Goal: Transaction & Acquisition: Book appointment/travel/reservation

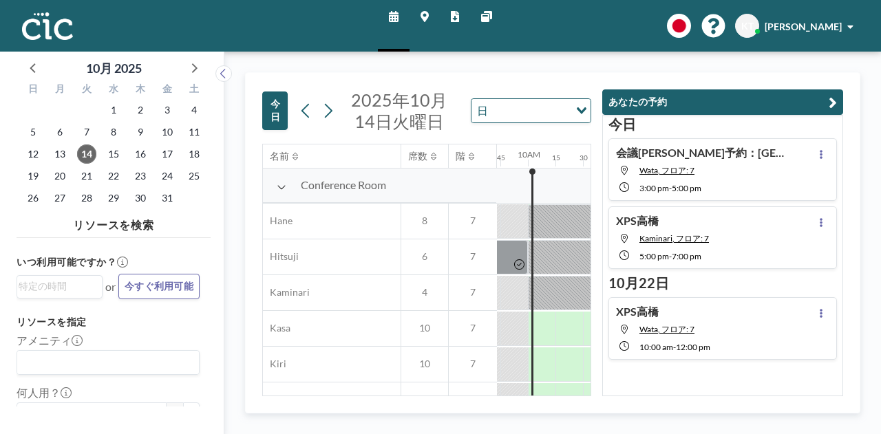
scroll to position [0, 1074]
click at [836, 104] on icon "button" at bounding box center [833, 102] width 8 height 17
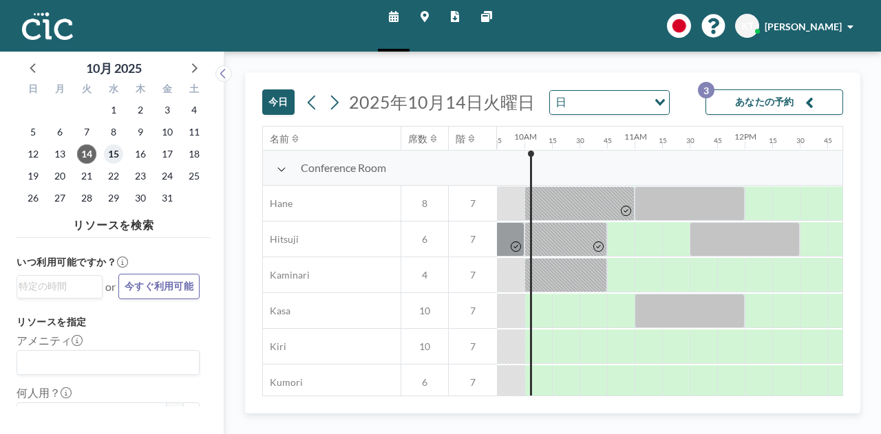
click at [118, 148] on span "15" at bounding box center [113, 154] width 19 height 19
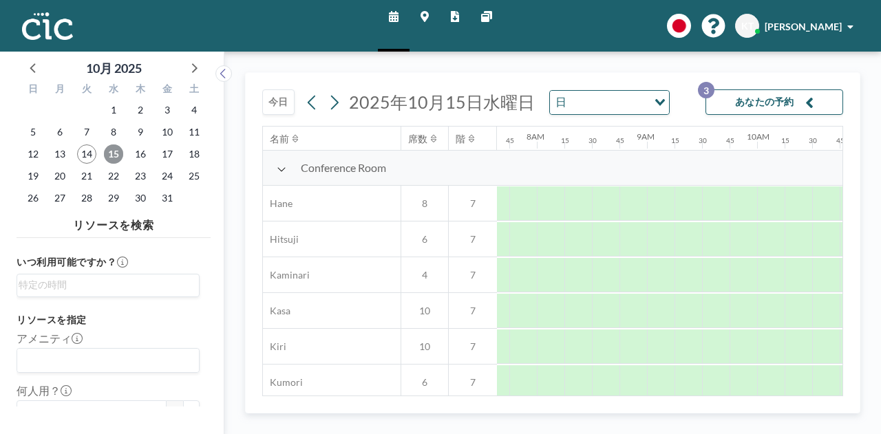
scroll to position [0, 854]
click at [279, 167] on icon at bounding box center [282, 169] width 10 height 11
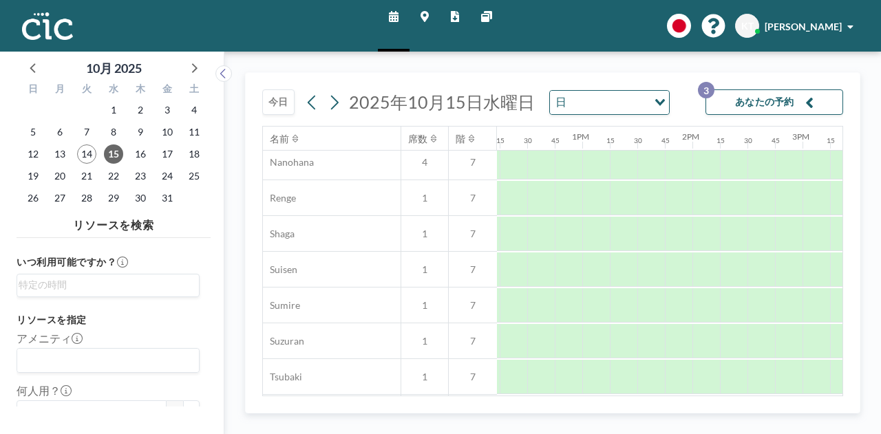
scroll to position [363, 1342]
click at [580, 267] on div at bounding box center [573, 270] width 28 height 34
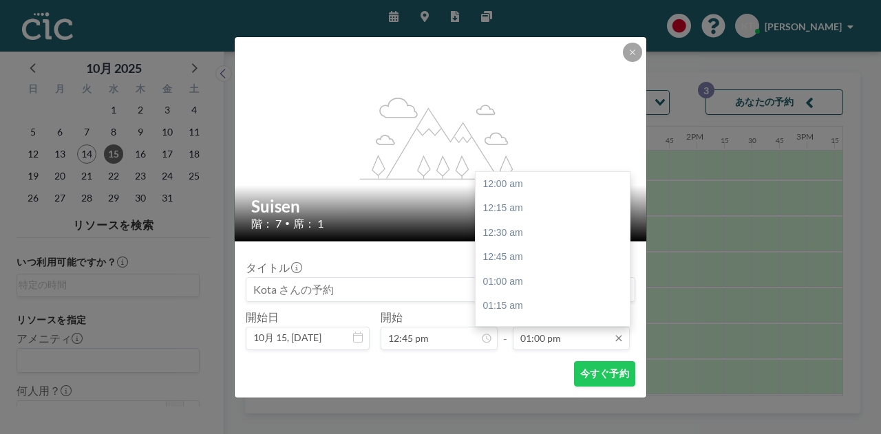
scroll to position [1274, 0]
click at [554, 344] on input "01:00 pm" at bounding box center [571, 338] width 117 height 23
click at [520, 255] on div "01:45 pm" at bounding box center [556, 257] width 161 height 25
type input "01:45 pm"
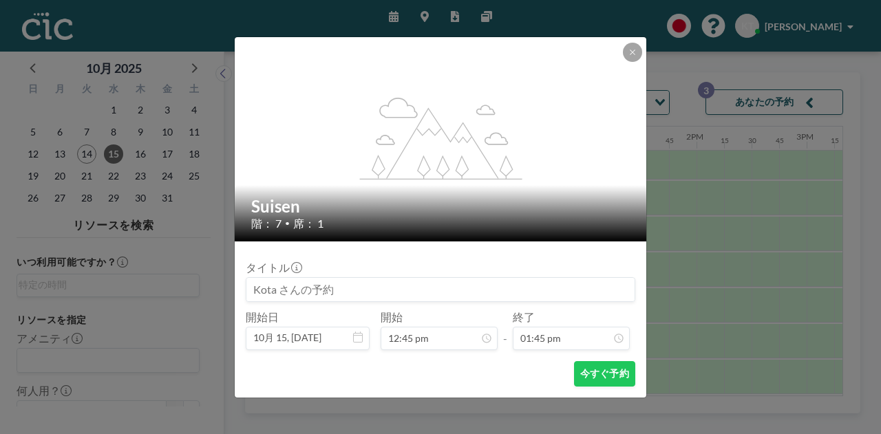
click at [348, 293] on input at bounding box center [440, 289] width 388 height 23
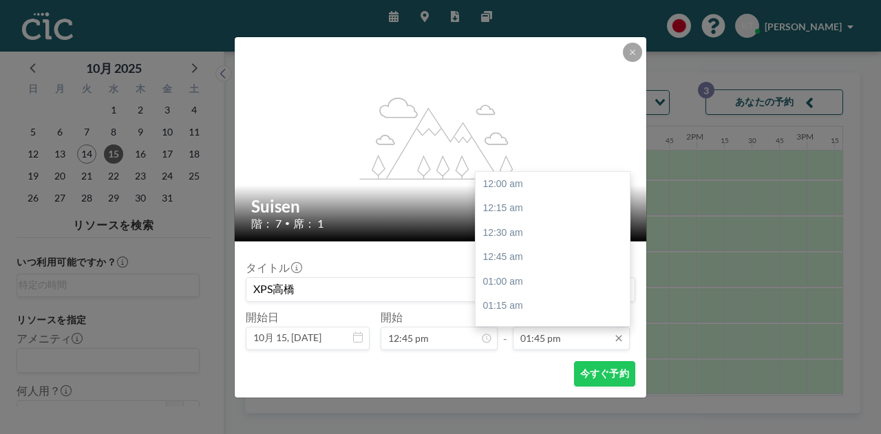
scroll to position [1348, 0]
type input "XPS高橋"
click at [576, 335] on input "01:45 pm" at bounding box center [571, 338] width 117 height 23
click at [544, 239] on div "02:15 pm" at bounding box center [556, 232] width 161 height 25
type input "02:15 pm"
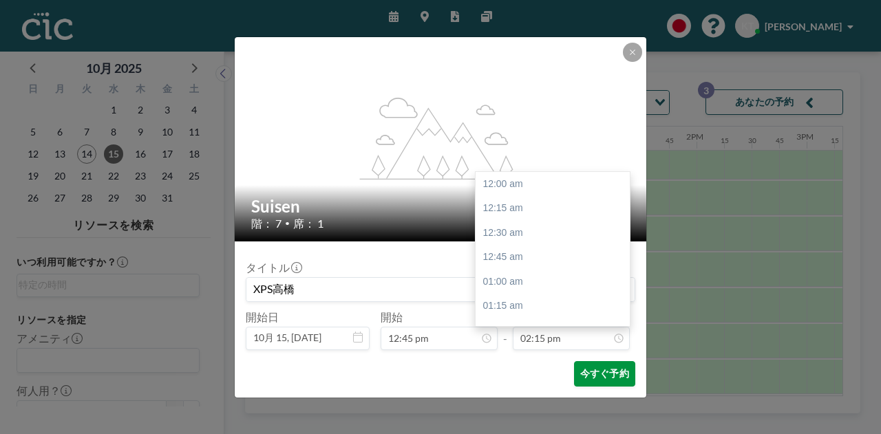
scroll to position [1397, 0]
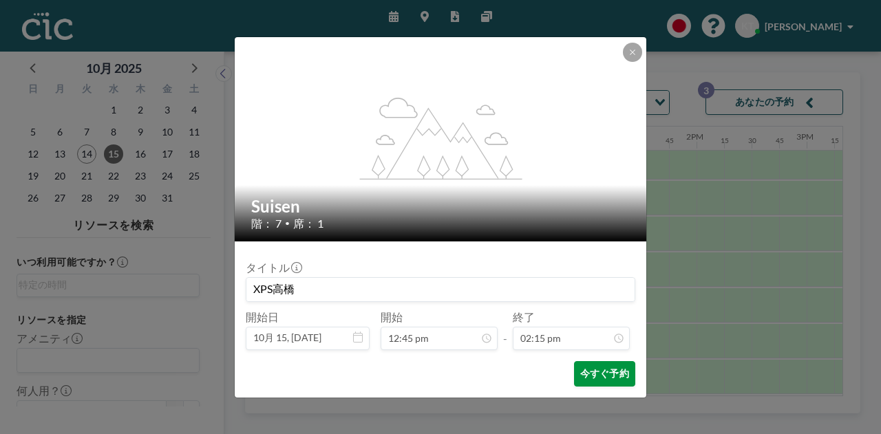
click at [612, 379] on button "今すぐ予約" at bounding box center [604, 373] width 61 height 25
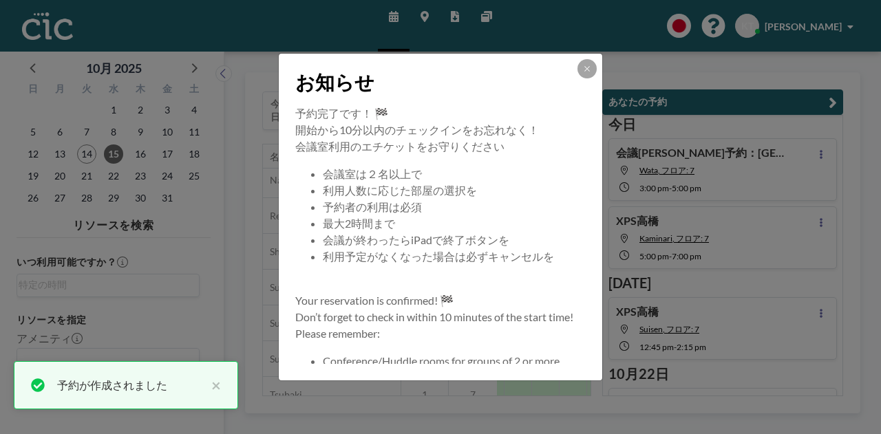
scroll to position [56, 0]
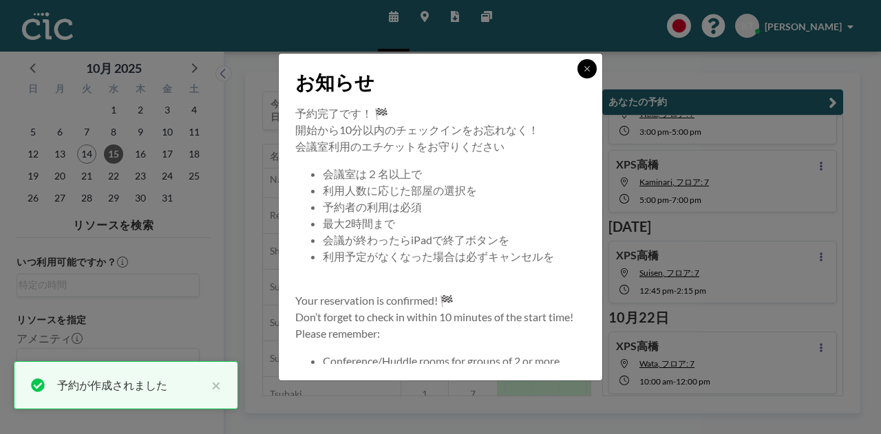
click at [588, 74] on button at bounding box center [587, 68] width 19 height 19
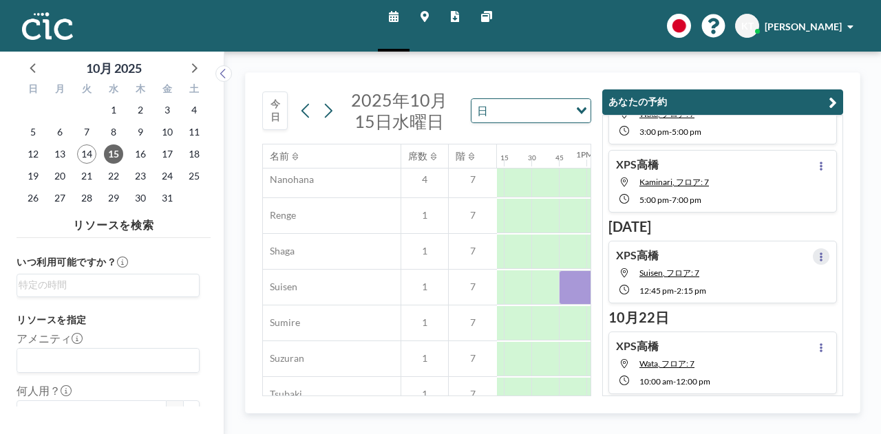
click at [813, 255] on button at bounding box center [821, 257] width 17 height 17
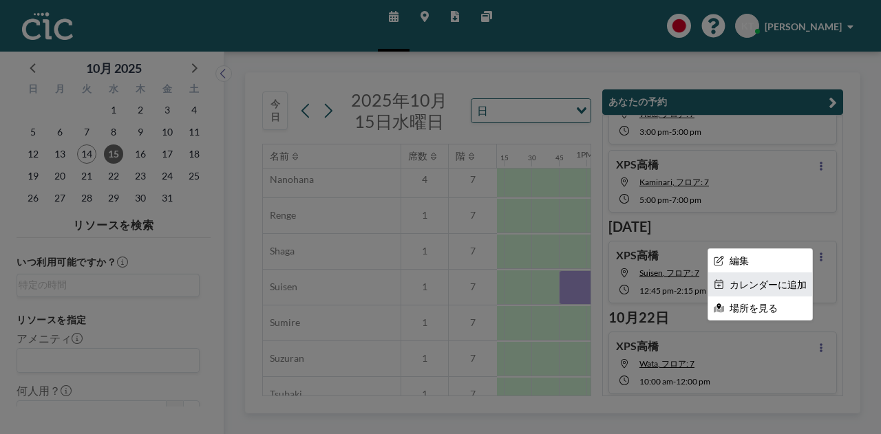
click at [770, 284] on li "カレンダーに追加" at bounding box center [760, 284] width 104 height 23
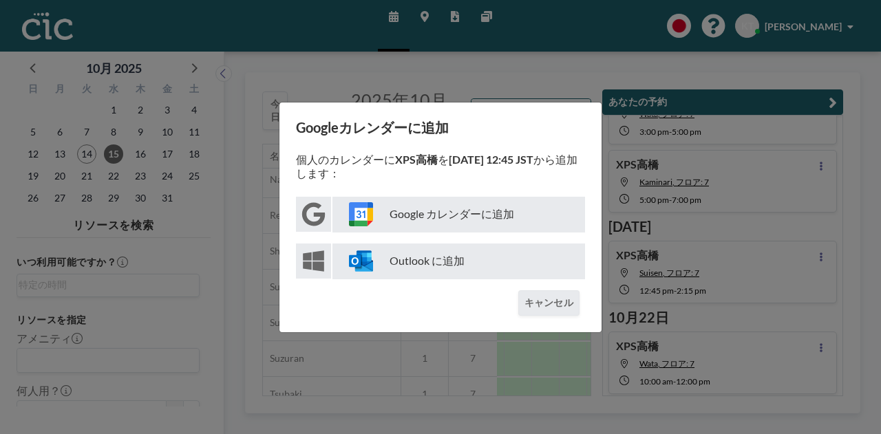
click at [447, 220] on p "Google カレンダーに追加" at bounding box center [458, 215] width 253 height 36
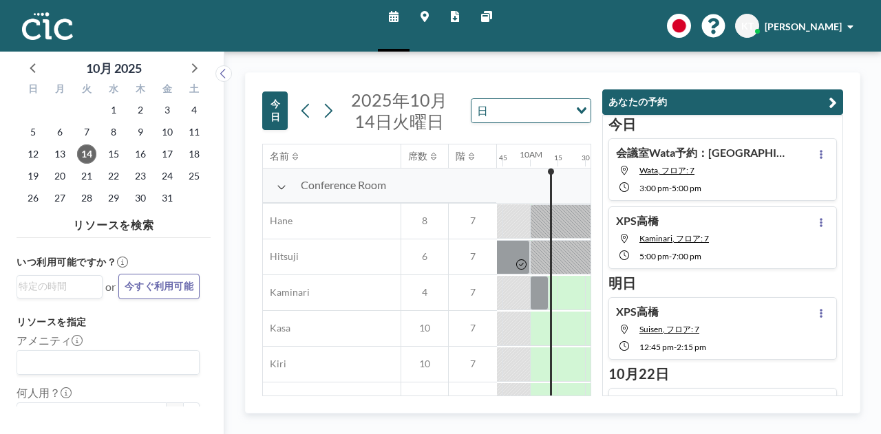
scroll to position [0, 1074]
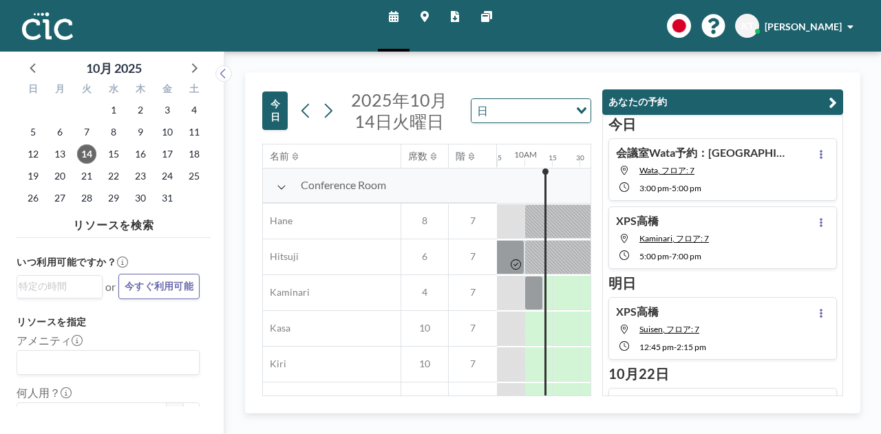
click at [832, 103] on icon "button" at bounding box center [833, 102] width 8 height 17
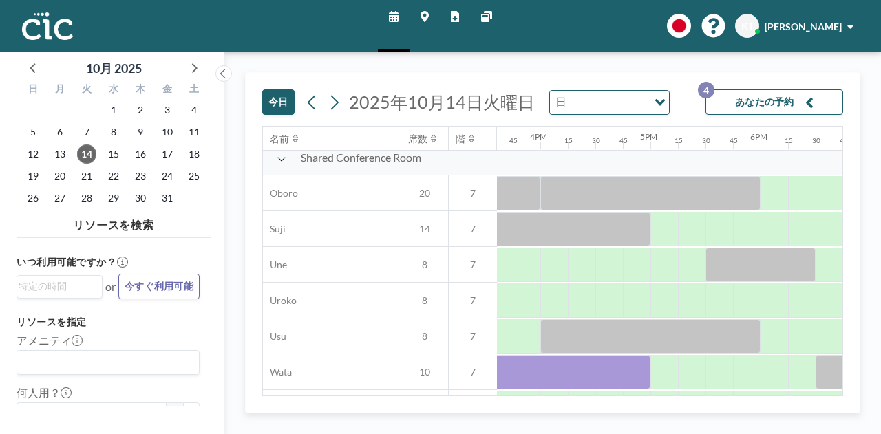
scroll to position [1011, 1724]
click at [810, 100] on icon "button" at bounding box center [809, 102] width 8 height 17
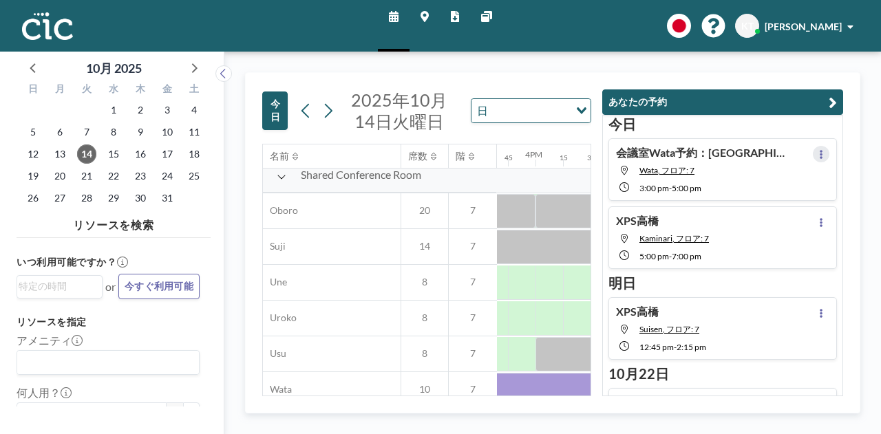
click at [819, 155] on icon at bounding box center [822, 154] width 6 height 9
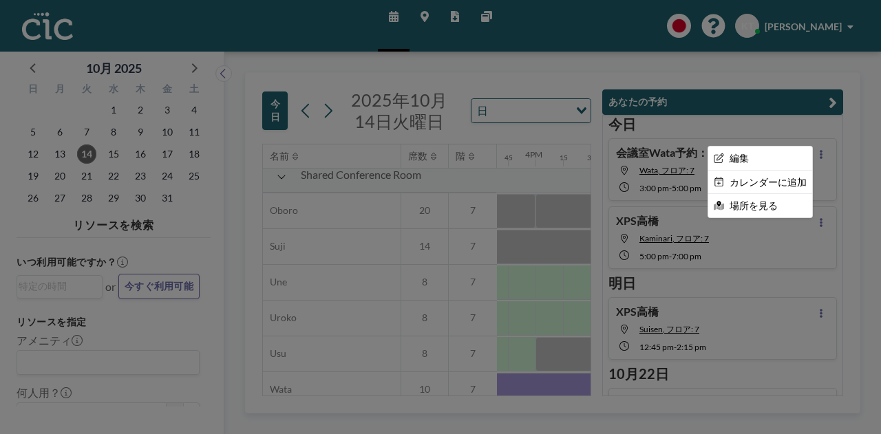
click at [672, 147] on div at bounding box center [440, 217] width 881 height 434
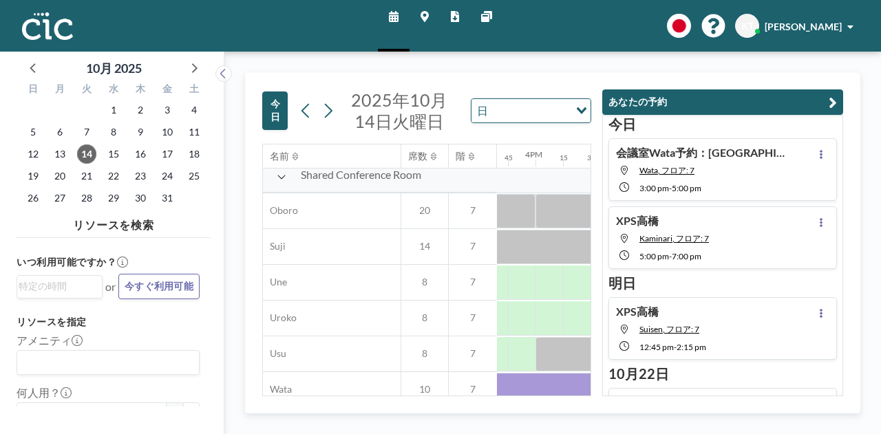
click at [672, 147] on h4 "会議室Wata予約：[GEOGRAPHIC_DATA]×XPS" at bounding box center [702, 153] width 172 height 14
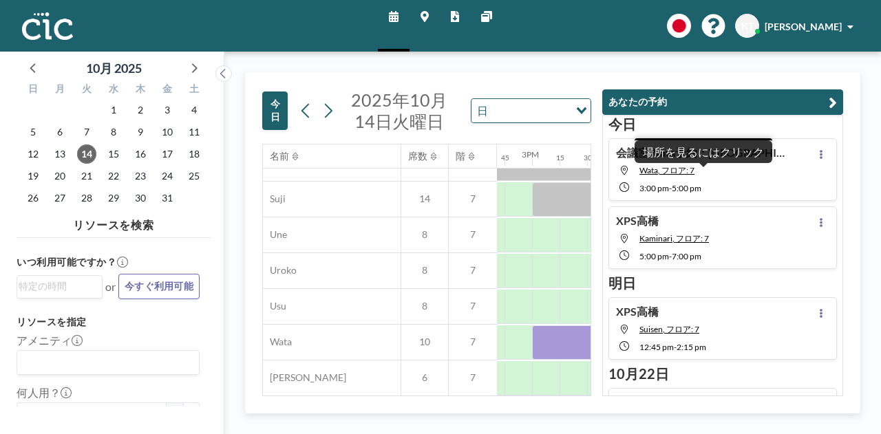
scroll to position [1064, 1625]
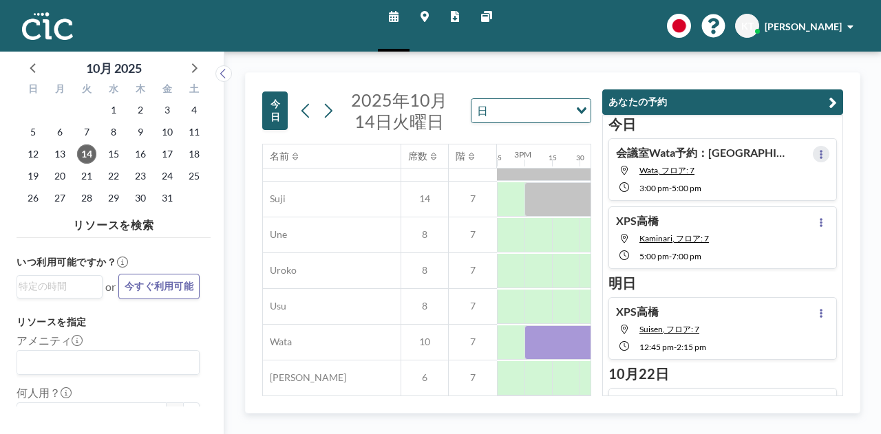
click at [813, 152] on button at bounding box center [821, 154] width 17 height 17
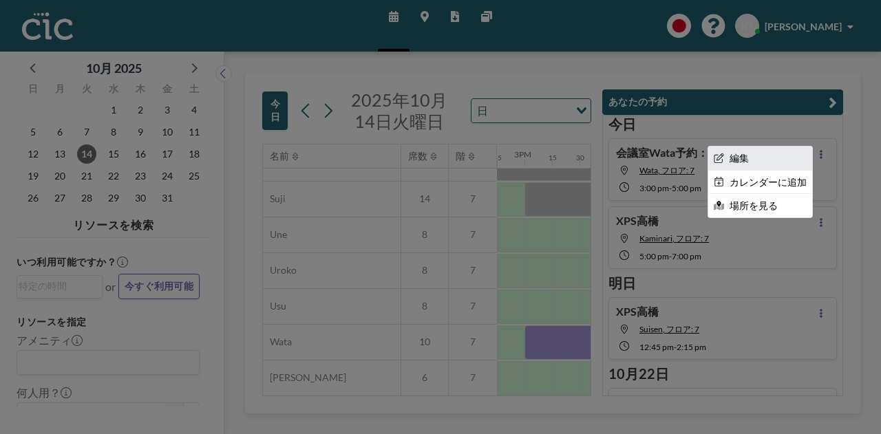
click at [771, 164] on li "編集" at bounding box center [760, 158] width 104 height 23
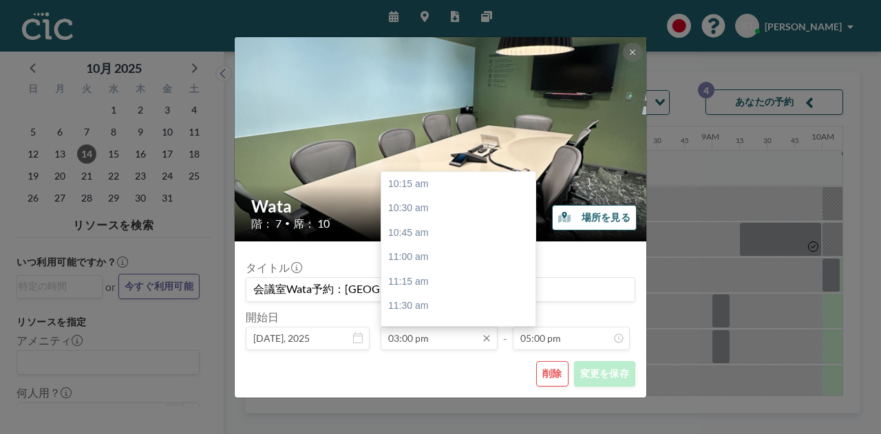
click at [431, 336] on input "03:00 pm" at bounding box center [439, 338] width 117 height 23
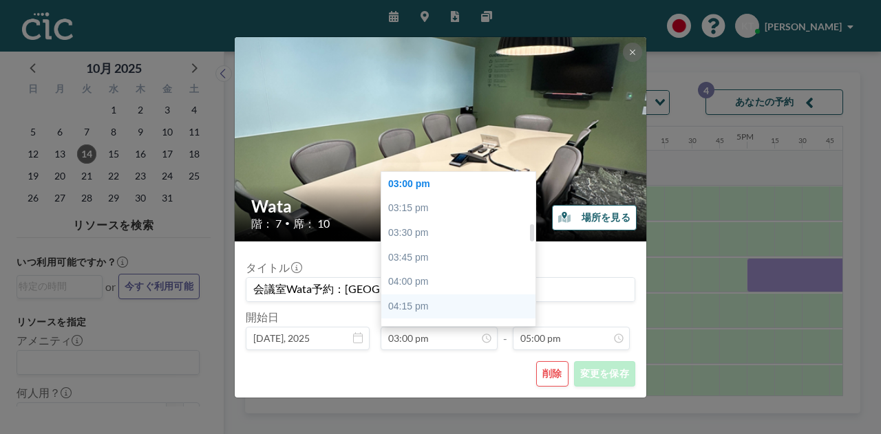
scroll to position [0, 1625]
click at [438, 287] on div "04:00 pm" at bounding box center [461, 282] width 161 height 25
type input "04:00 pm"
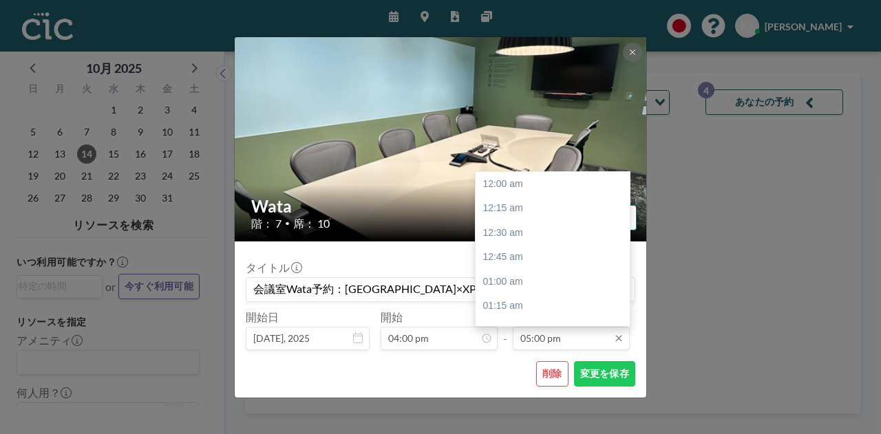
scroll to position [1666, 0]
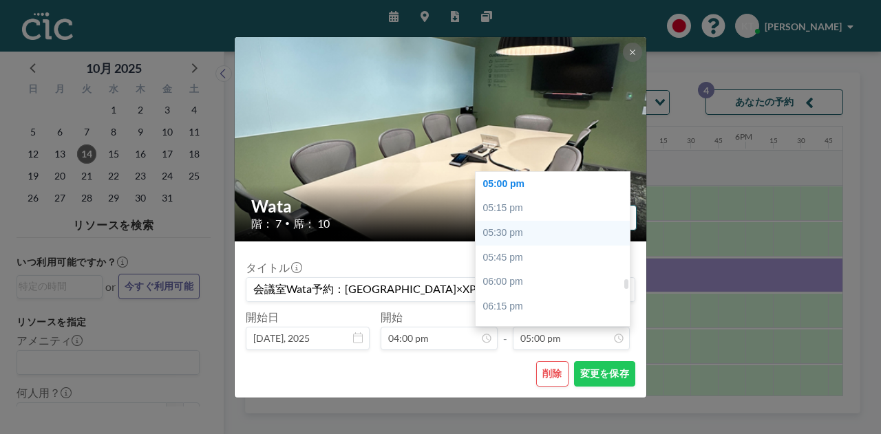
click at [545, 241] on div "05:30 pm" at bounding box center [556, 233] width 161 height 25
type input "05:30 pm"
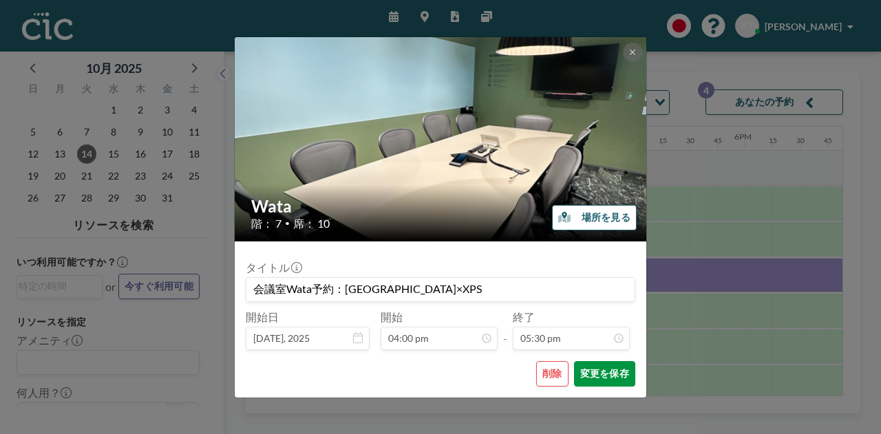
scroll to position [1715, 0]
click at [615, 378] on button "変更を保存" at bounding box center [604, 373] width 61 height 25
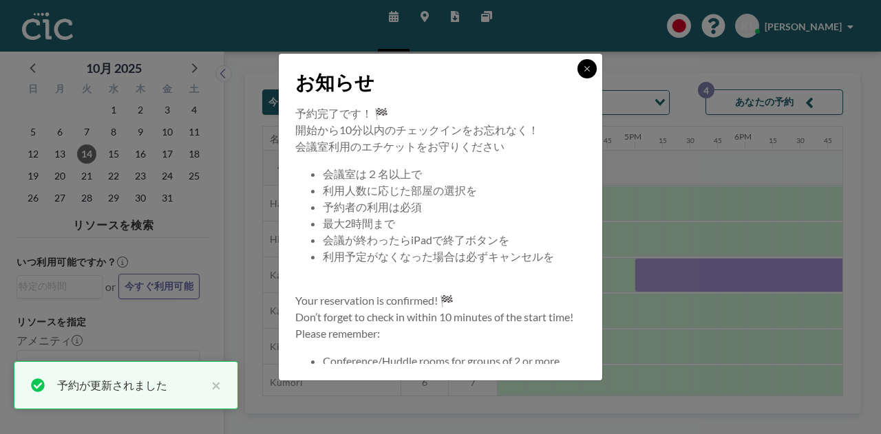
click at [587, 68] on icon at bounding box center [586, 68] width 5 height 5
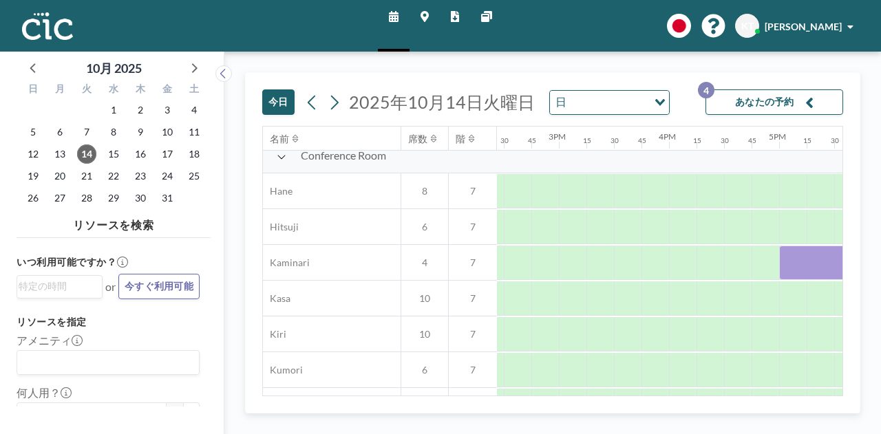
scroll to position [12, 1583]
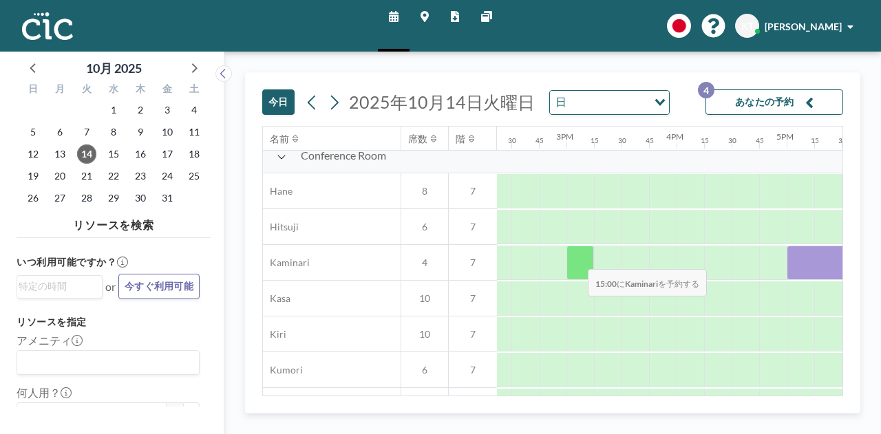
click at [577, 259] on div at bounding box center [581, 263] width 28 height 34
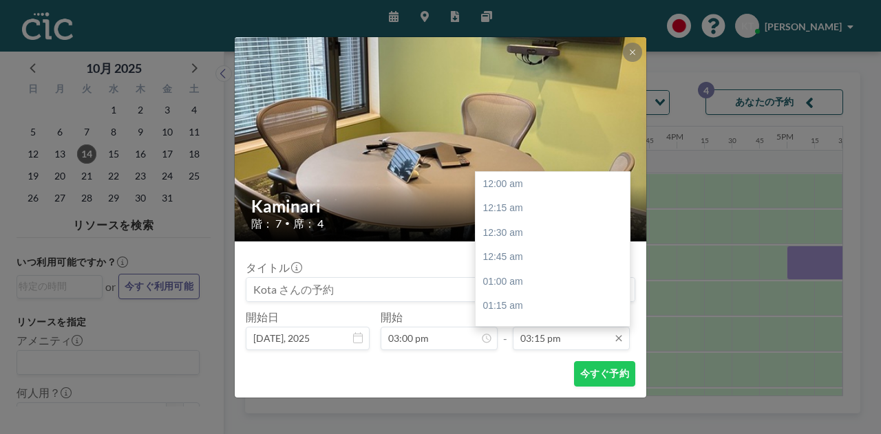
scroll to position [1495, 0]
click at [529, 301] on div "04:30 pm" at bounding box center [556, 307] width 161 height 25
type input "04:30 pm"
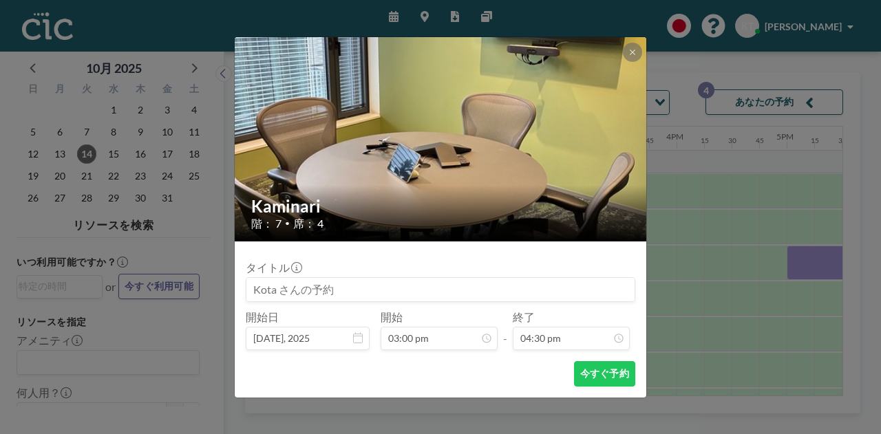
click at [333, 283] on input at bounding box center [440, 289] width 388 height 23
type input "XPS高橋"
click at [595, 368] on button "今すぐ予約" at bounding box center [604, 373] width 61 height 25
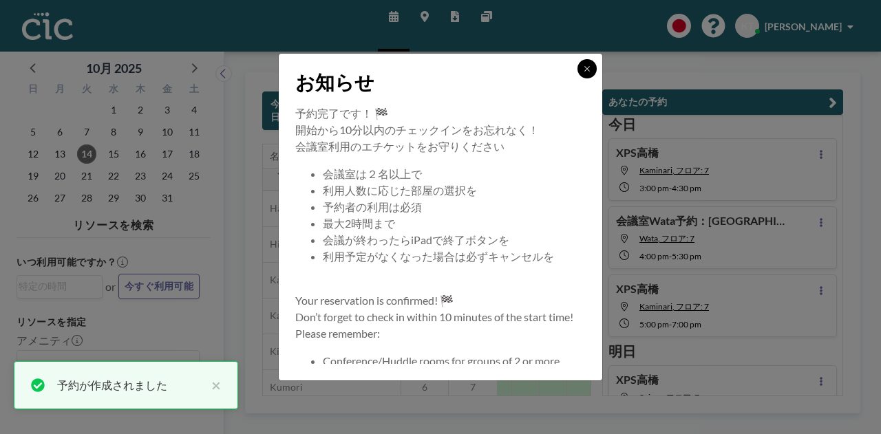
click at [583, 71] on icon at bounding box center [587, 69] width 8 height 8
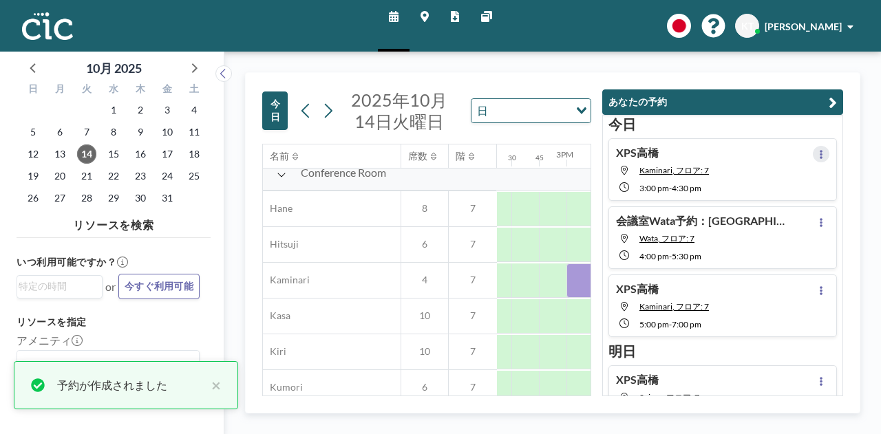
click at [820, 150] on button at bounding box center [821, 154] width 17 height 17
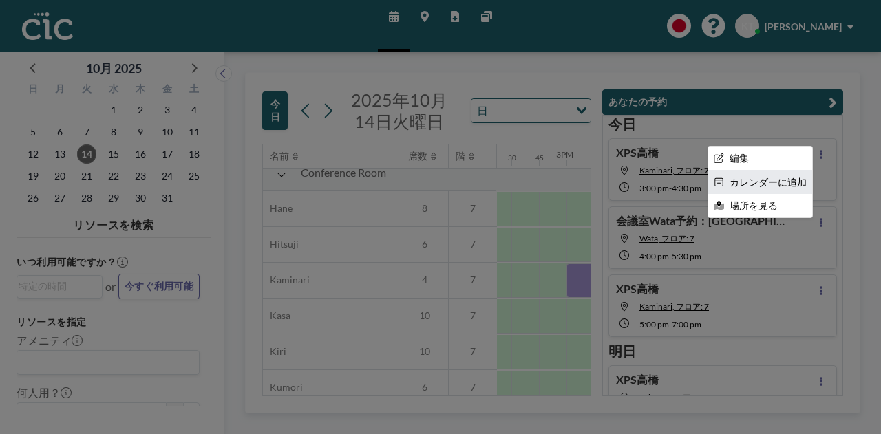
click at [788, 177] on li "カレンダーに追加" at bounding box center [760, 182] width 104 height 23
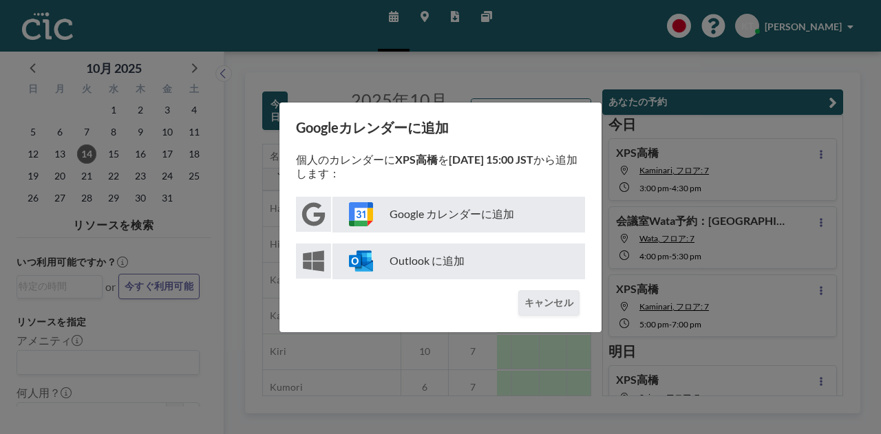
click at [478, 205] on p "Google カレンダーに追加" at bounding box center [458, 215] width 253 height 36
click at [542, 300] on button "キャンセル" at bounding box center [548, 303] width 61 height 25
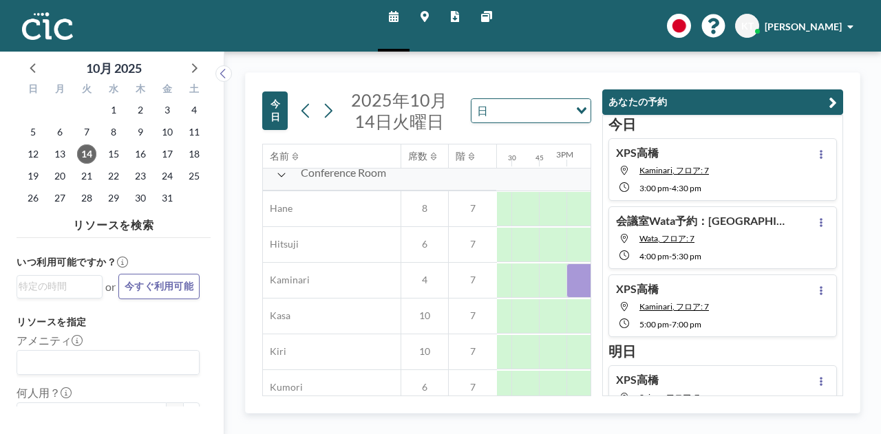
click at [813, 152] on button at bounding box center [821, 154] width 17 height 17
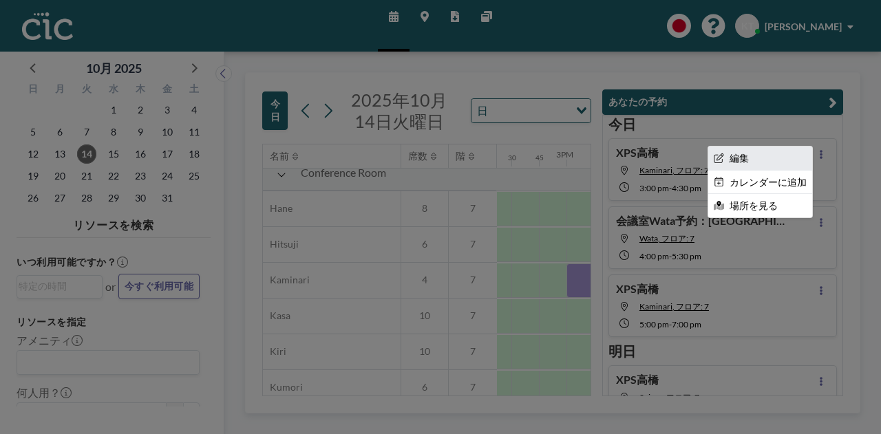
click at [780, 162] on li "編集" at bounding box center [760, 158] width 104 height 23
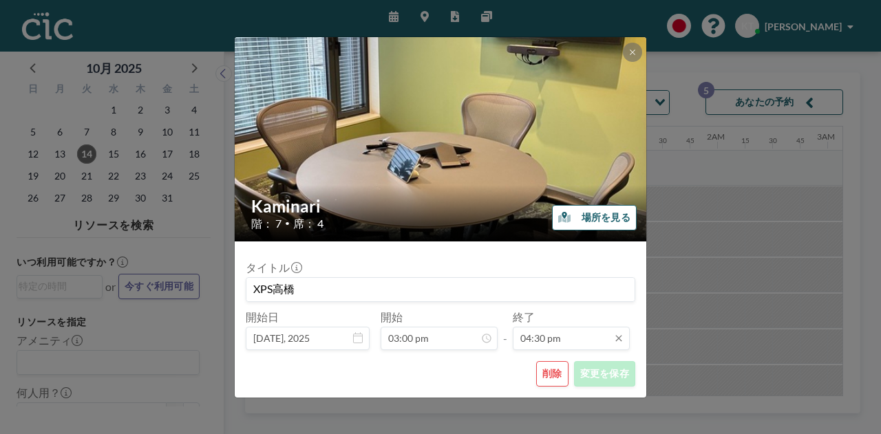
click at [563, 332] on input "04:30 pm" at bounding box center [571, 338] width 117 height 23
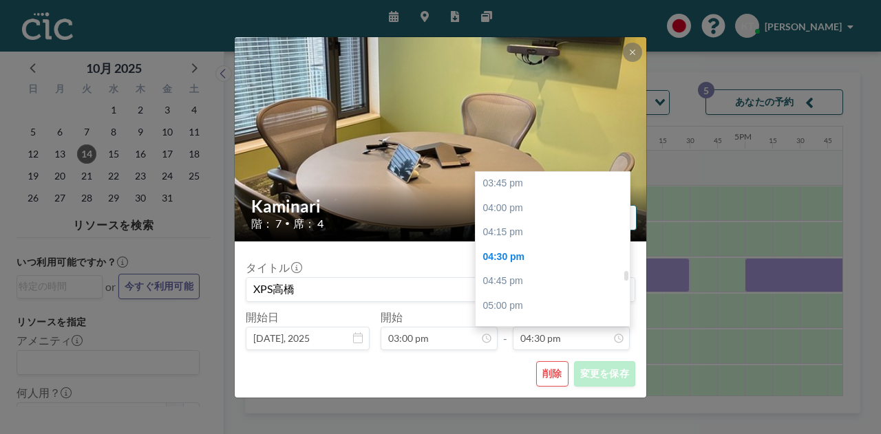
scroll to position [1541, 0]
click at [531, 207] on div "04:00 pm" at bounding box center [556, 211] width 161 height 25
type input "04:00 pm"
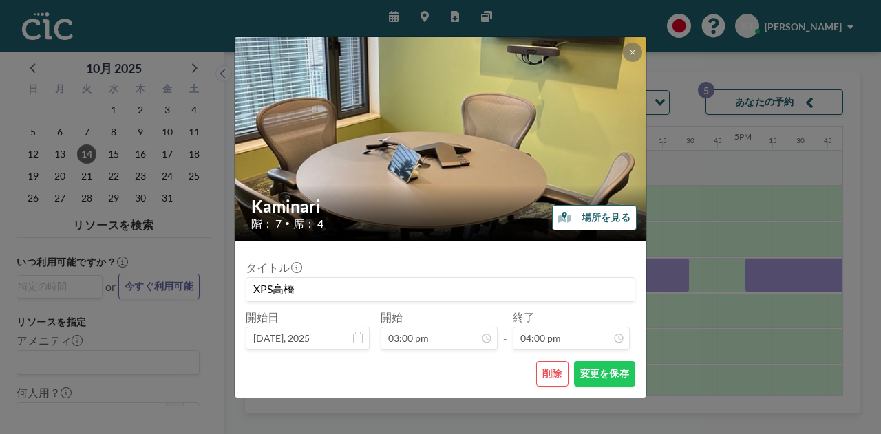
click at [603, 392] on form "タイトル XPS高橋 開始日 [DATE], 2025 開始 03:00 pm - 終了 04:00 pm 12:00 am 12:15 am 12:30 a…" at bounding box center [441, 320] width 412 height 156
click at [600, 383] on button "変更を保存" at bounding box center [604, 373] width 61 height 25
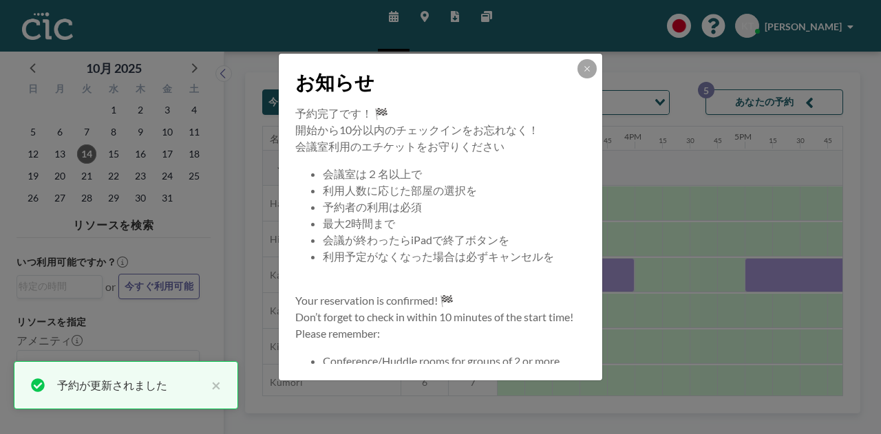
click at [584, 73] on button at bounding box center [587, 68] width 19 height 19
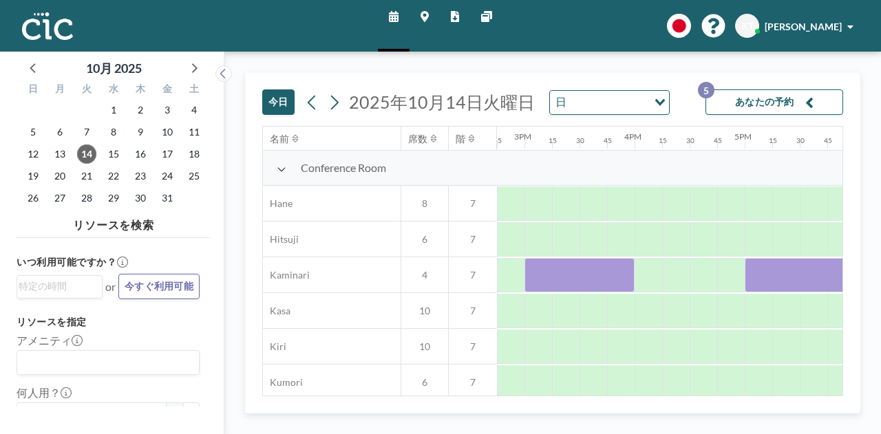
click at [774, 107] on button "あなたの予約 5" at bounding box center [775, 101] width 138 height 25
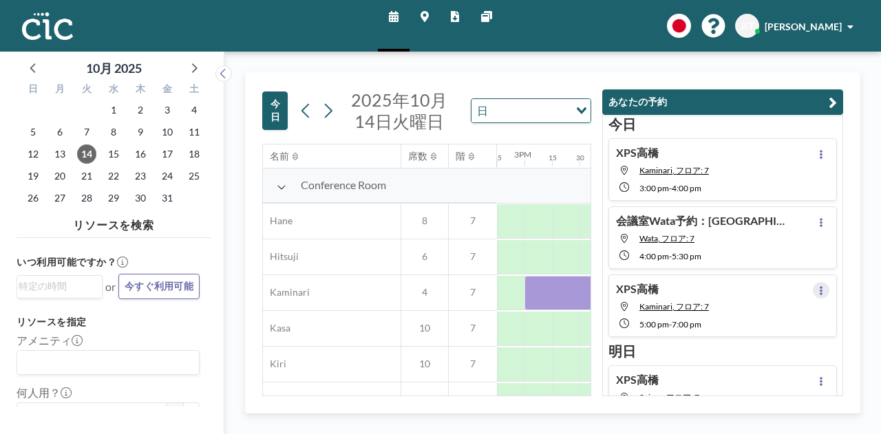
click at [819, 290] on icon at bounding box center [822, 290] width 6 height 9
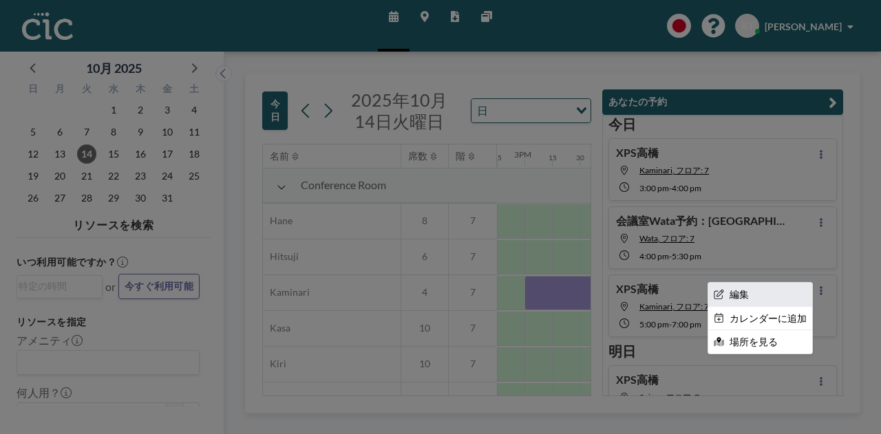
click at [772, 298] on li "編集" at bounding box center [760, 294] width 104 height 23
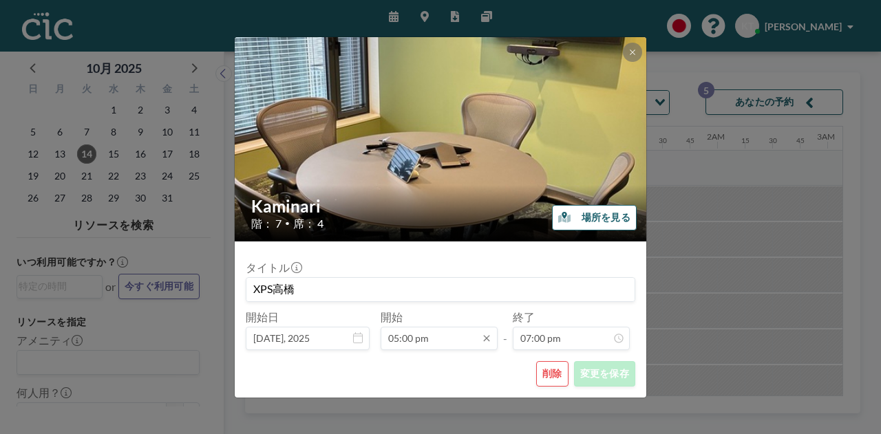
click at [454, 337] on input "05:00 pm" at bounding box center [439, 338] width 117 height 23
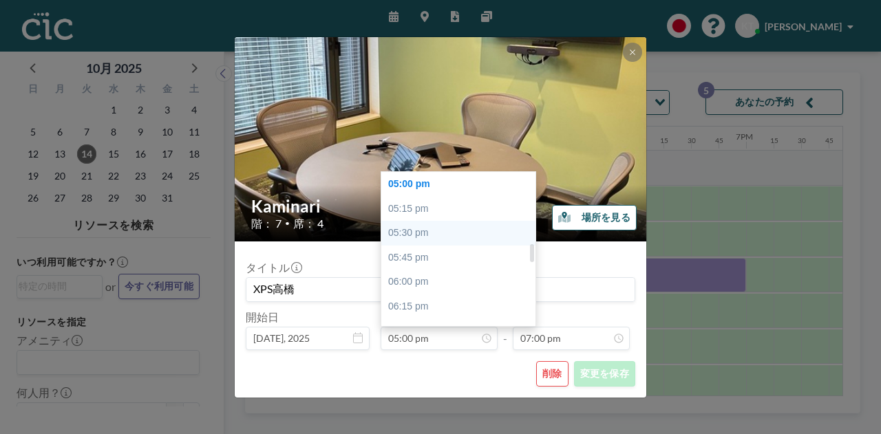
scroll to position [0, 1845]
click at [450, 237] on div "05:30 pm" at bounding box center [461, 233] width 161 height 25
type input "05:30 pm"
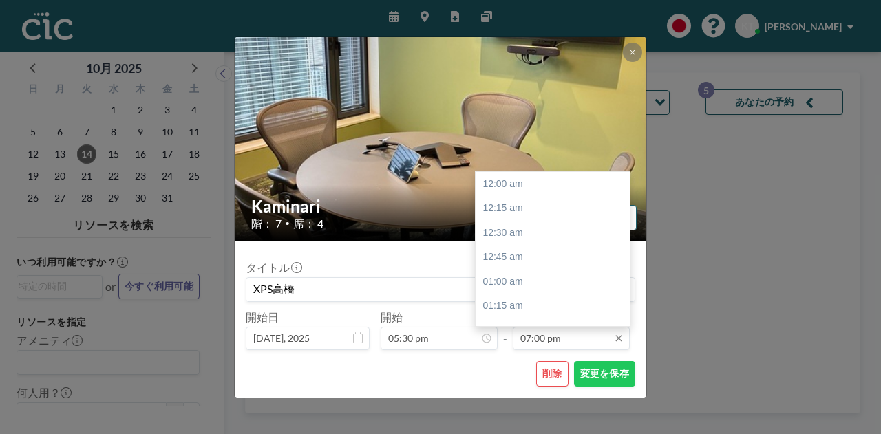
scroll to position [1862, 0]
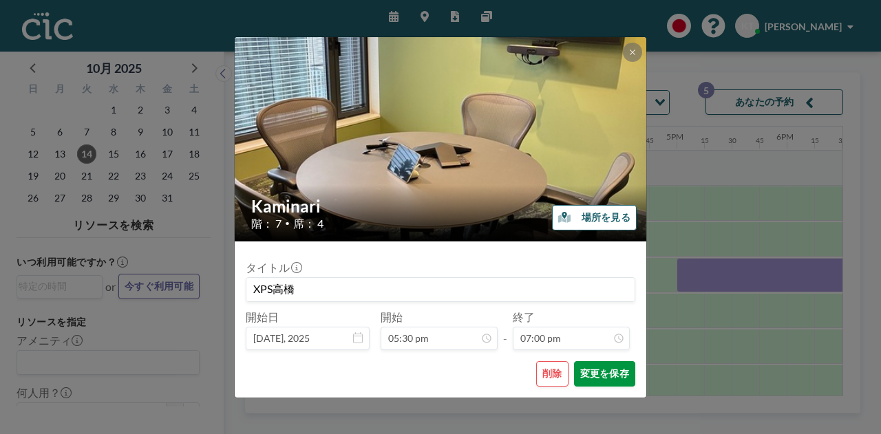
click at [590, 376] on button "変更を保存" at bounding box center [604, 373] width 61 height 25
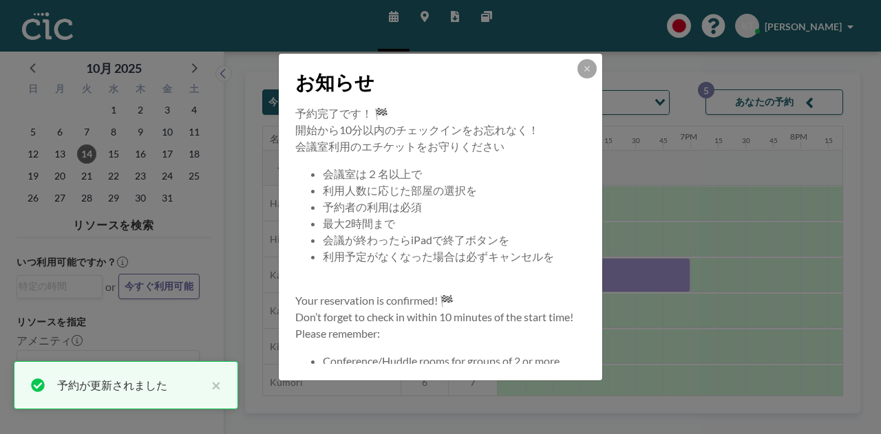
scroll to position [0, 1900]
click at [584, 70] on icon at bounding box center [587, 69] width 8 height 8
